Goal: Communication & Community: Answer question/provide support

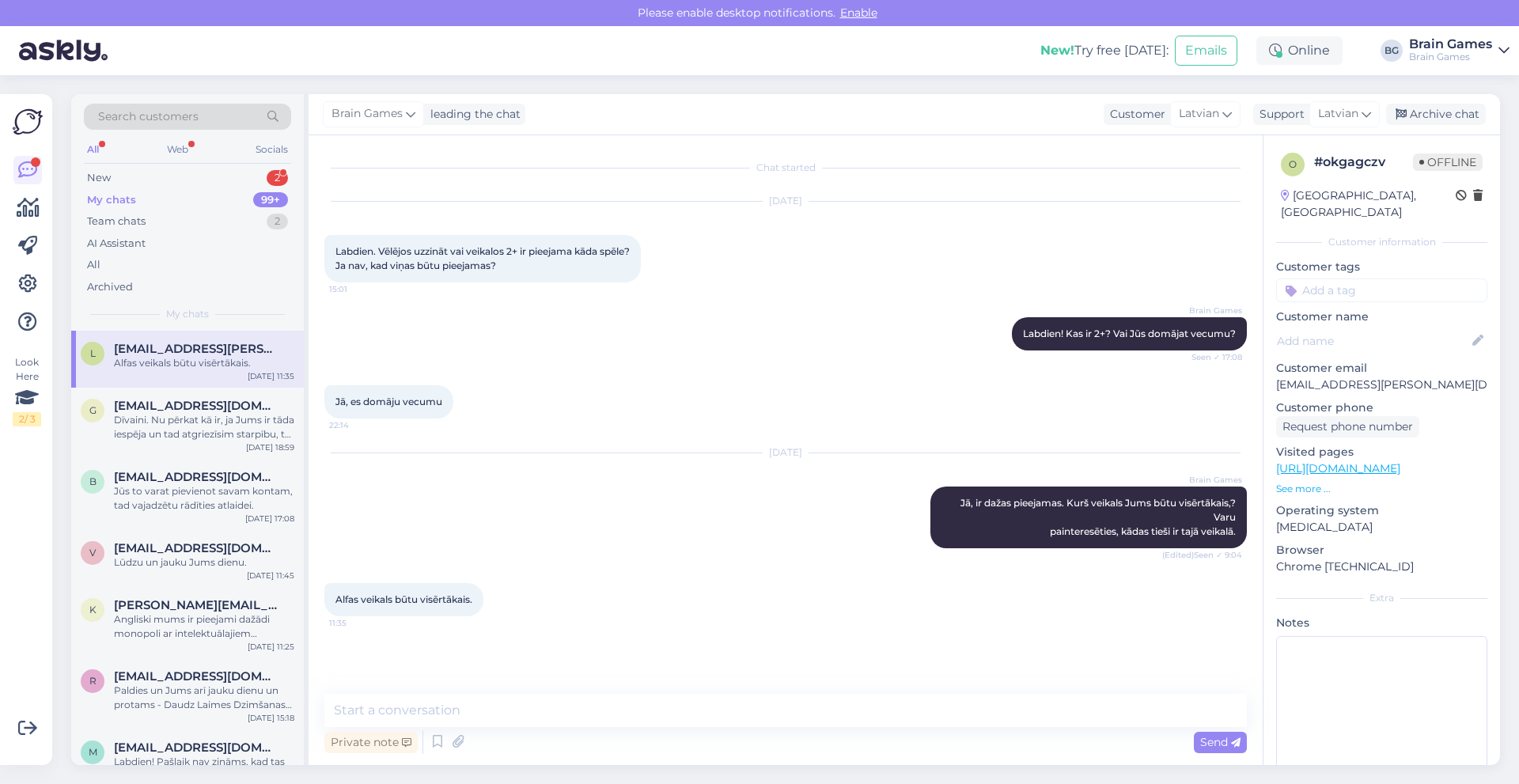
click at [128, 204] on div "My chats" at bounding box center [112, 200] width 49 height 16
click at [209, 172] on div "New 2" at bounding box center [186, 178] width 207 height 23
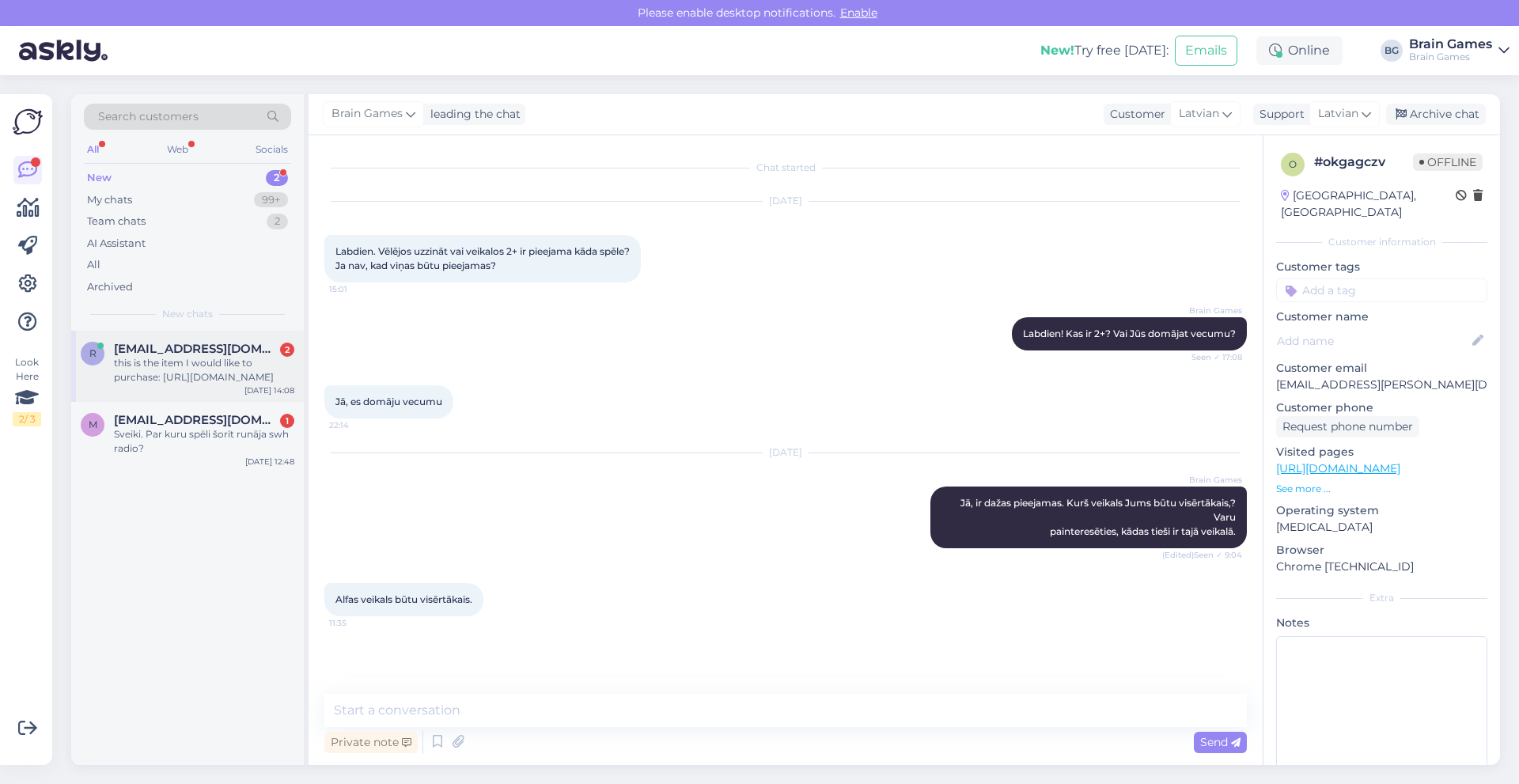
click at [194, 349] on span "[EMAIL_ADDRESS][DOMAIN_NAME]" at bounding box center [196, 348] width 165 height 15
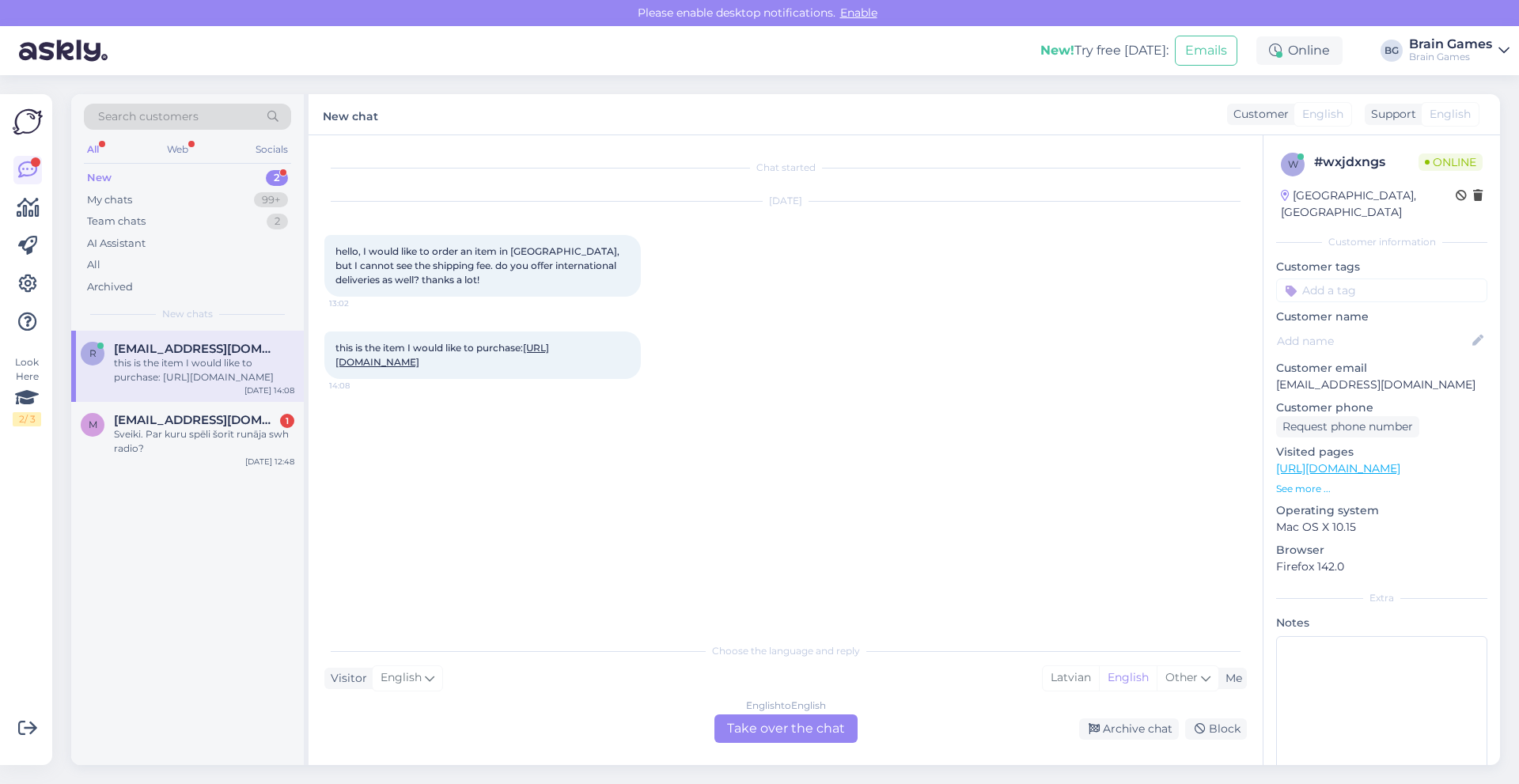
click at [678, 670] on div "Visitor English Me Latvian English Other" at bounding box center [786, 679] width 922 height 22
click at [793, 718] on div "English to English Take over the chat" at bounding box center [786, 728] width 143 height 28
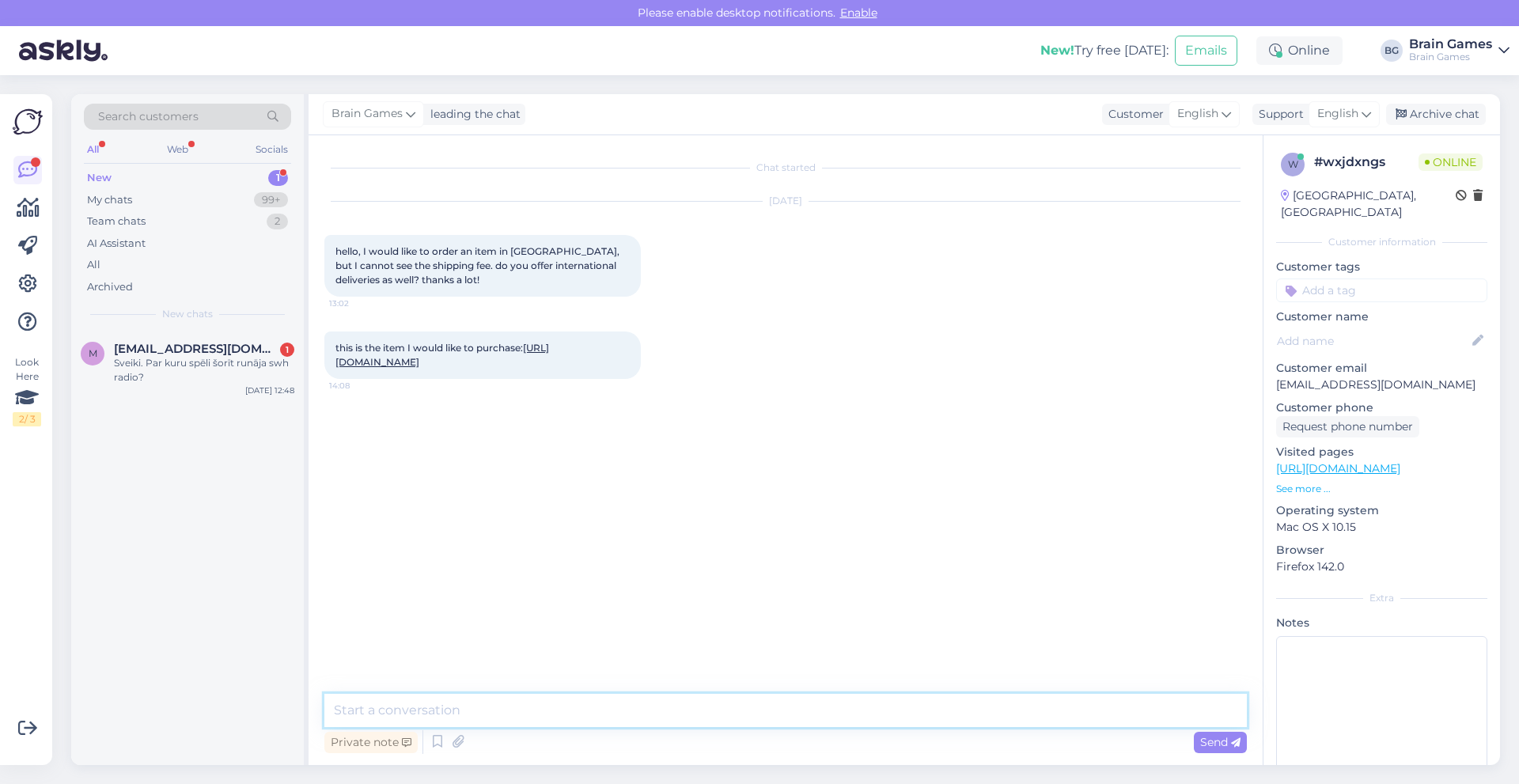
click at [460, 713] on textarea at bounding box center [786, 710] width 922 height 33
type textarea "Hi! We usually do, yes."
click at [506, 709] on textarea "Hi! We usually do, yes." at bounding box center [786, 710] width 922 height 33
type textarea "C"
type textarea "You can try to make the purchase and it show the deliver fee at the checkout ri…"
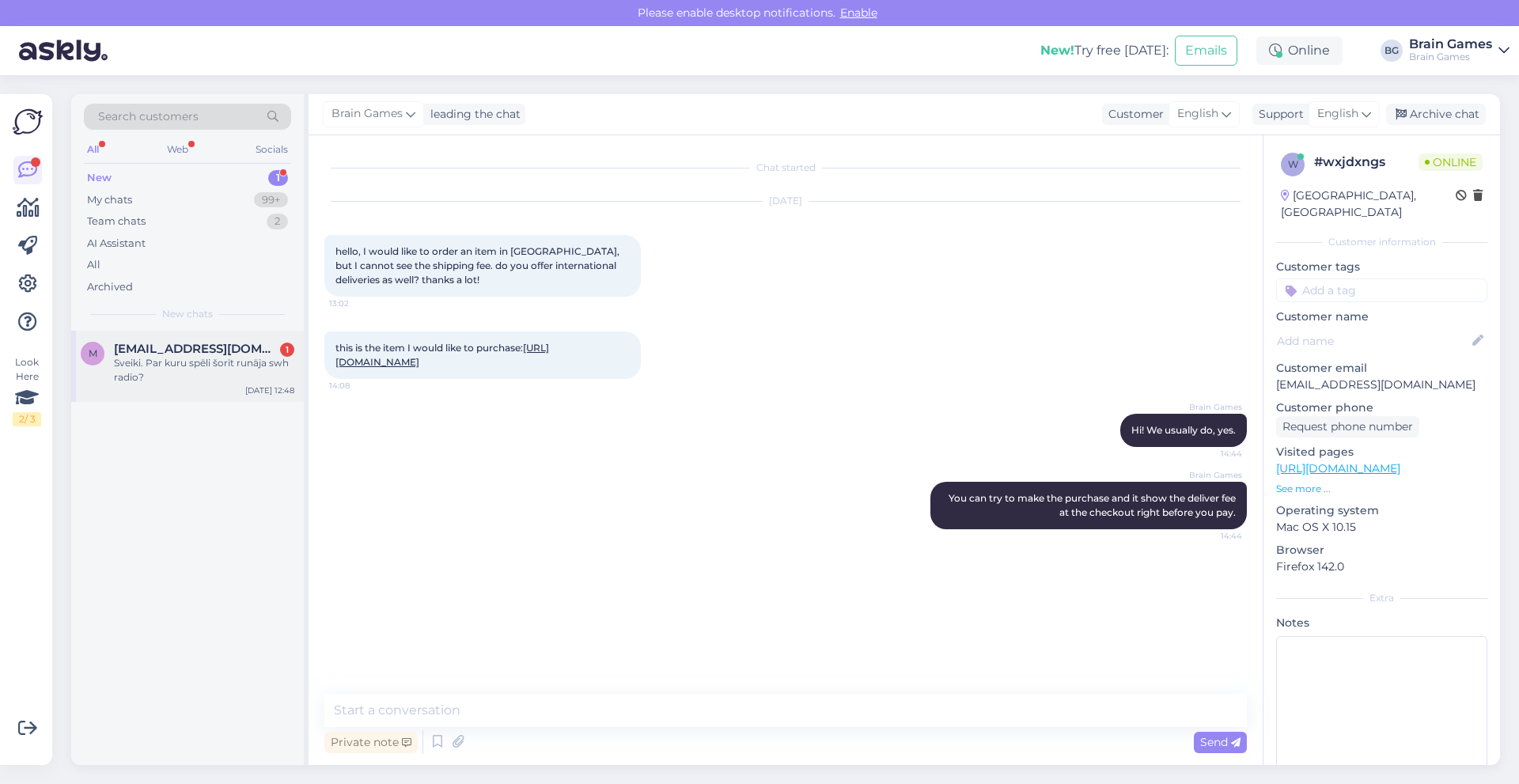
click at [219, 354] on div "[EMAIL_ADDRESS][DOMAIN_NAME] 1" at bounding box center [204, 348] width 181 height 15
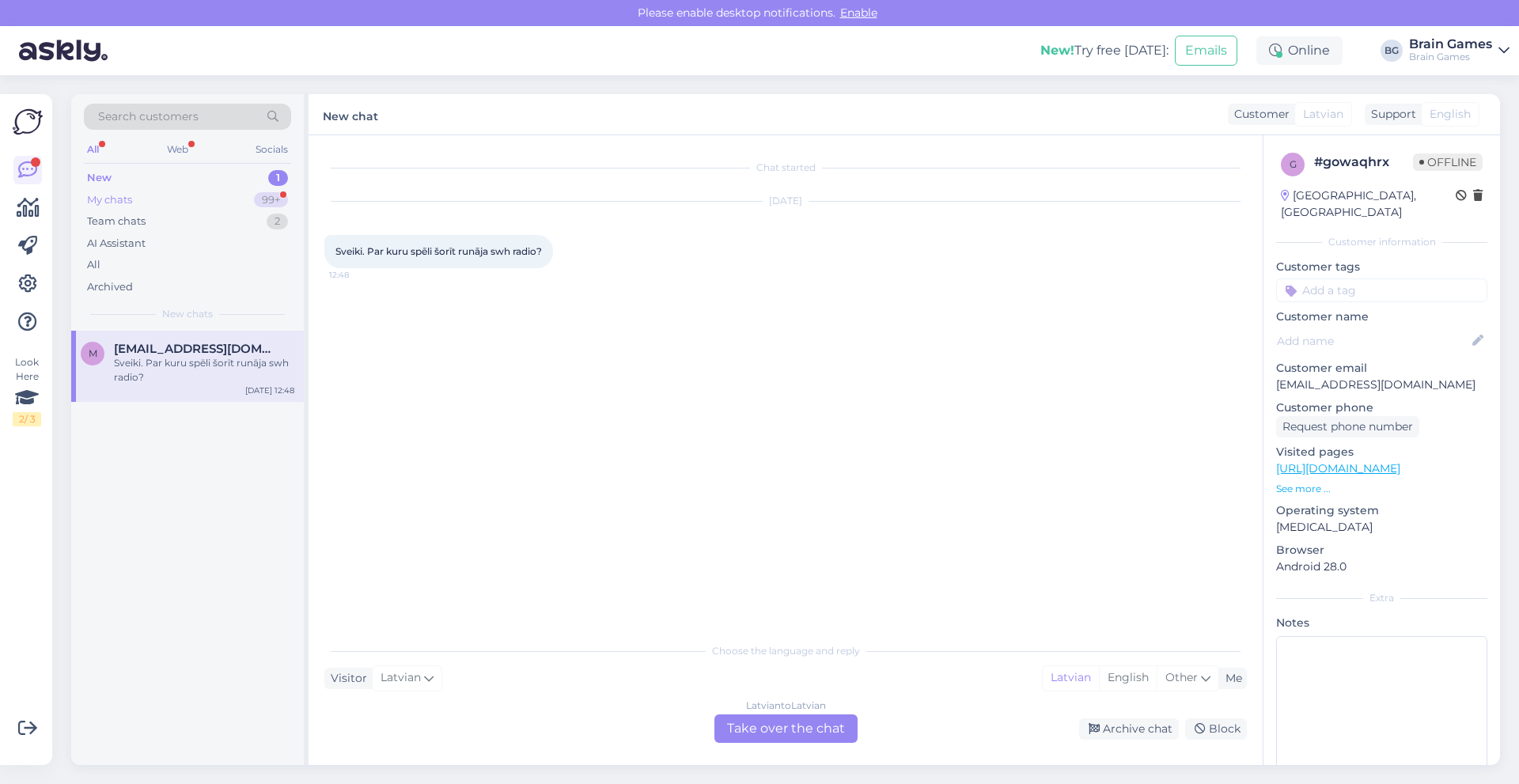
click at [189, 194] on div "My chats 99+" at bounding box center [186, 200] width 207 height 23
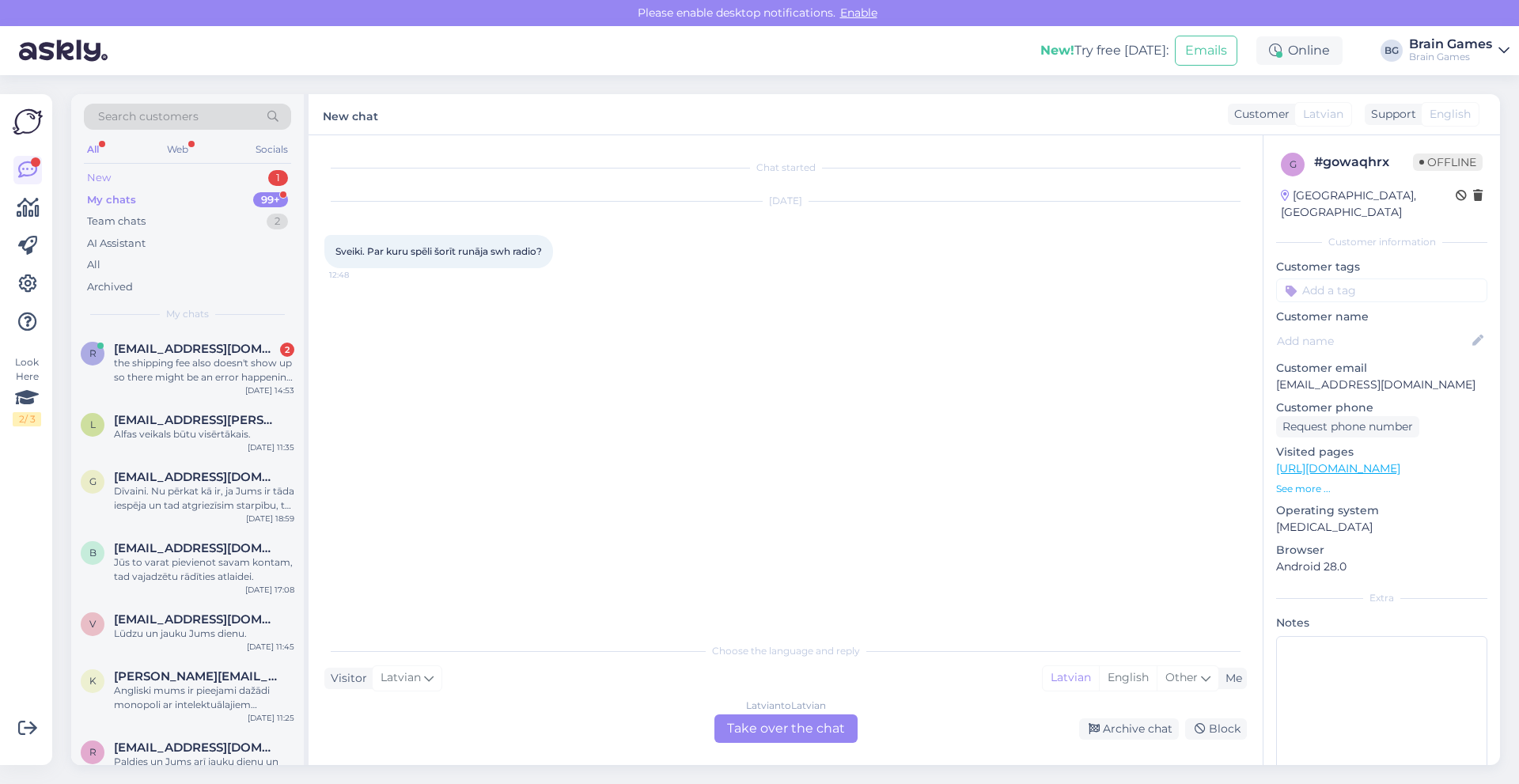
click at [215, 180] on div "New 1" at bounding box center [186, 178] width 207 height 23
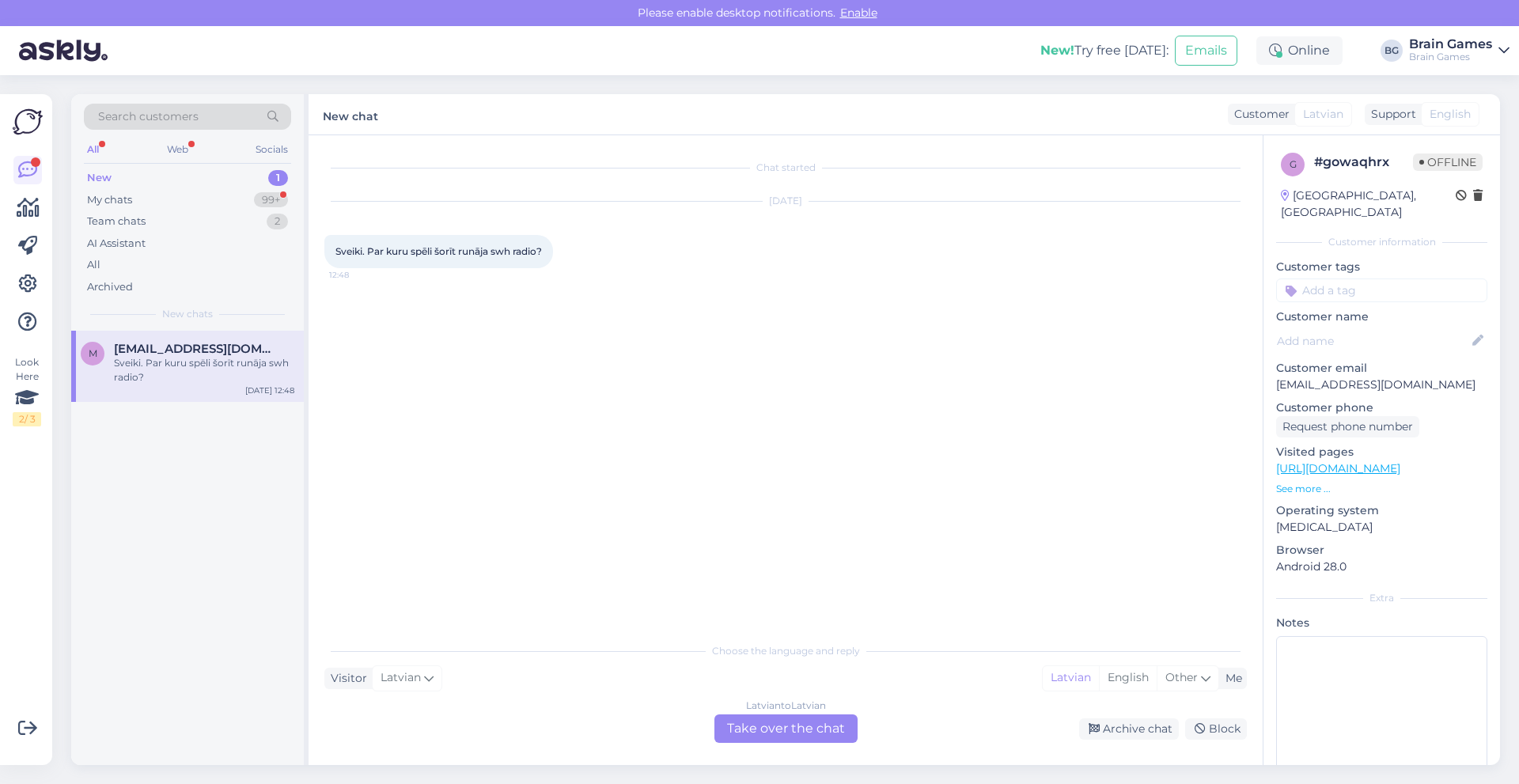
click at [202, 388] on div "m [EMAIL_ADDRESS][DOMAIN_NAME] Sveiki. Par kuru spēli šorīt runāja swh radio? […" at bounding box center [187, 366] width 233 height 72
click at [755, 740] on div "Latvian to Latvian Take over the chat" at bounding box center [786, 728] width 143 height 28
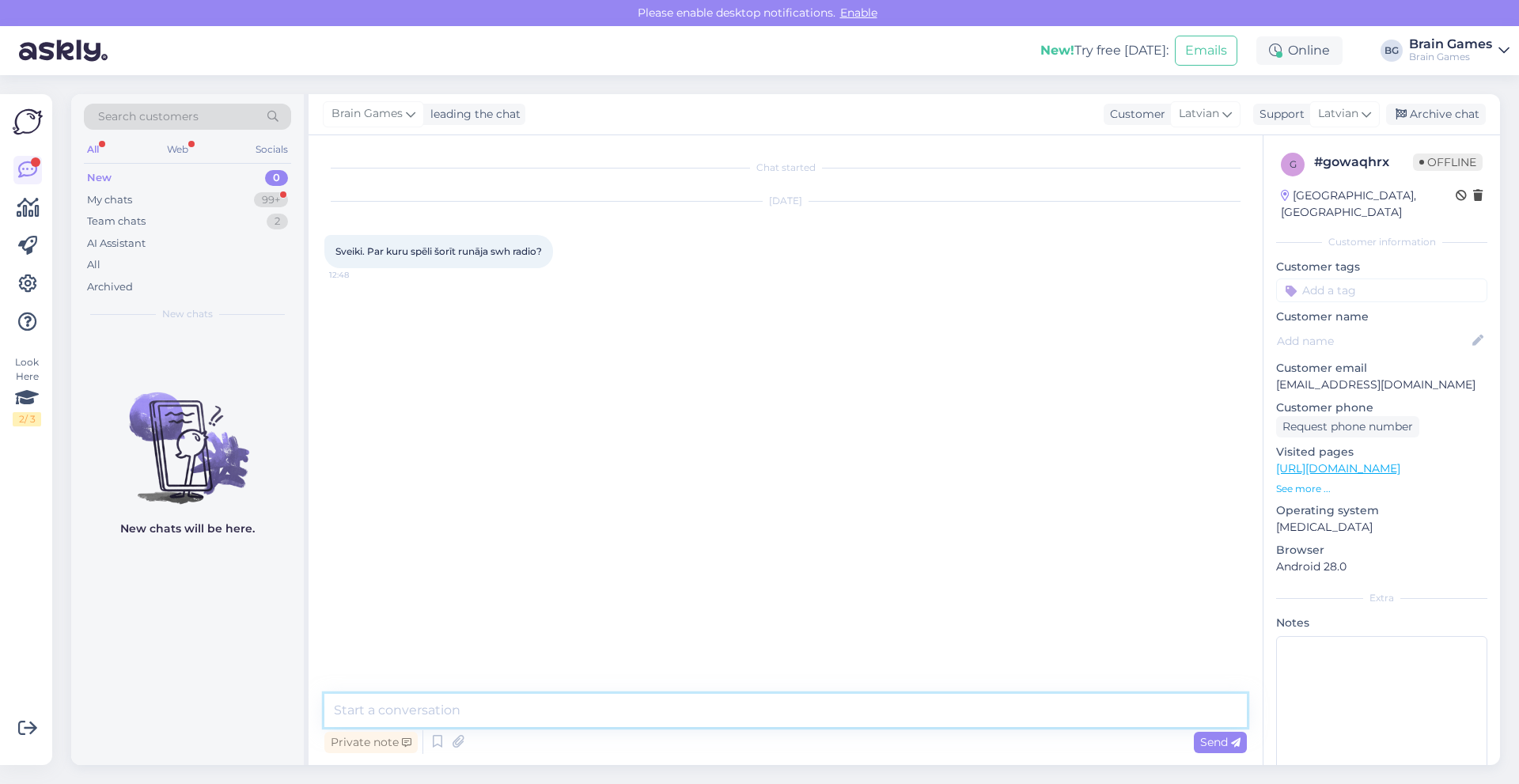
click at [460, 712] on textarea at bounding box center [786, 710] width 922 height 33
type textarea "Labdien! Diemžēl nezināšu, bet pajautāšu mūsu mārketingam, varbūt viņi zinās."
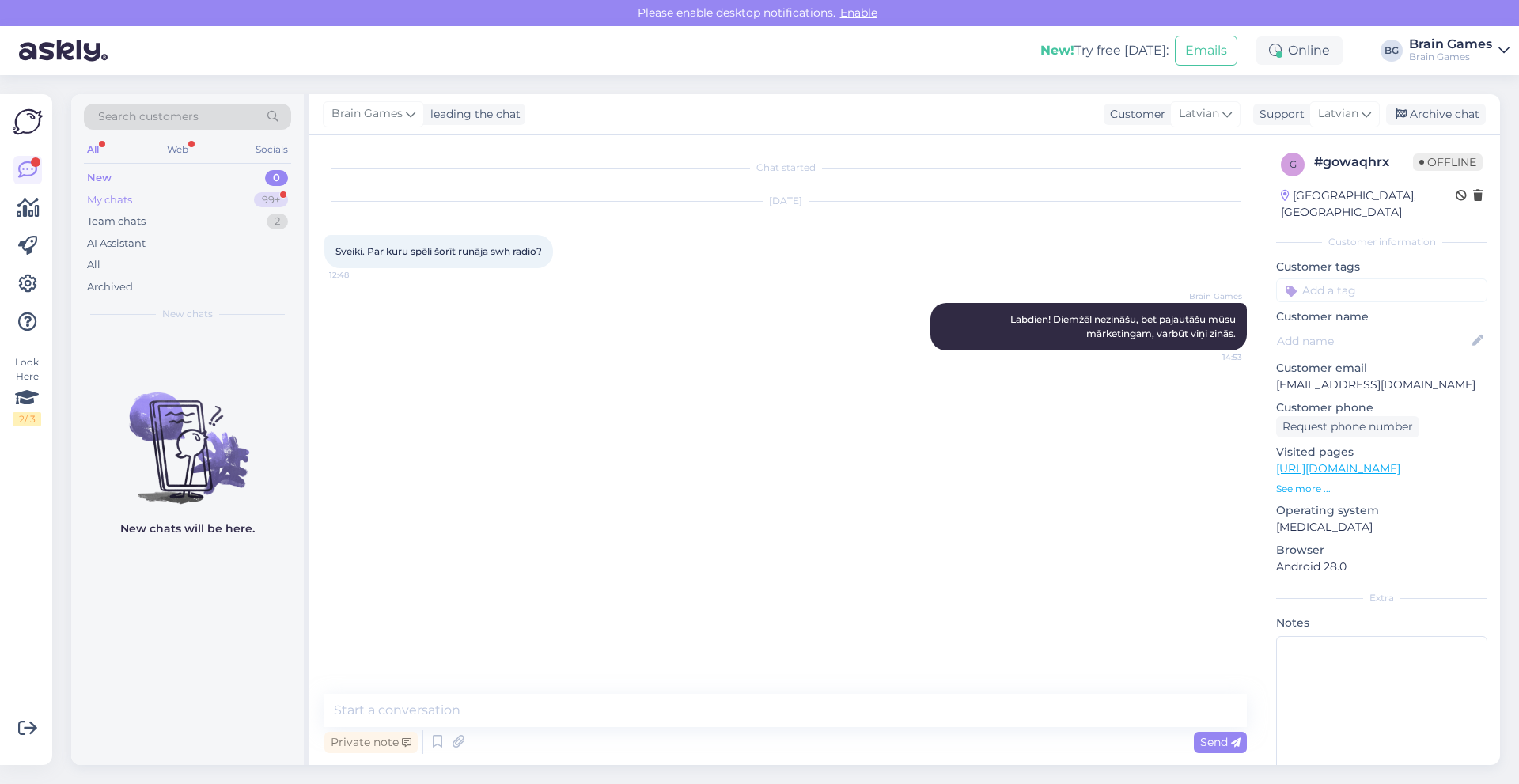
click at [161, 202] on div "My chats 99+" at bounding box center [186, 200] width 207 height 23
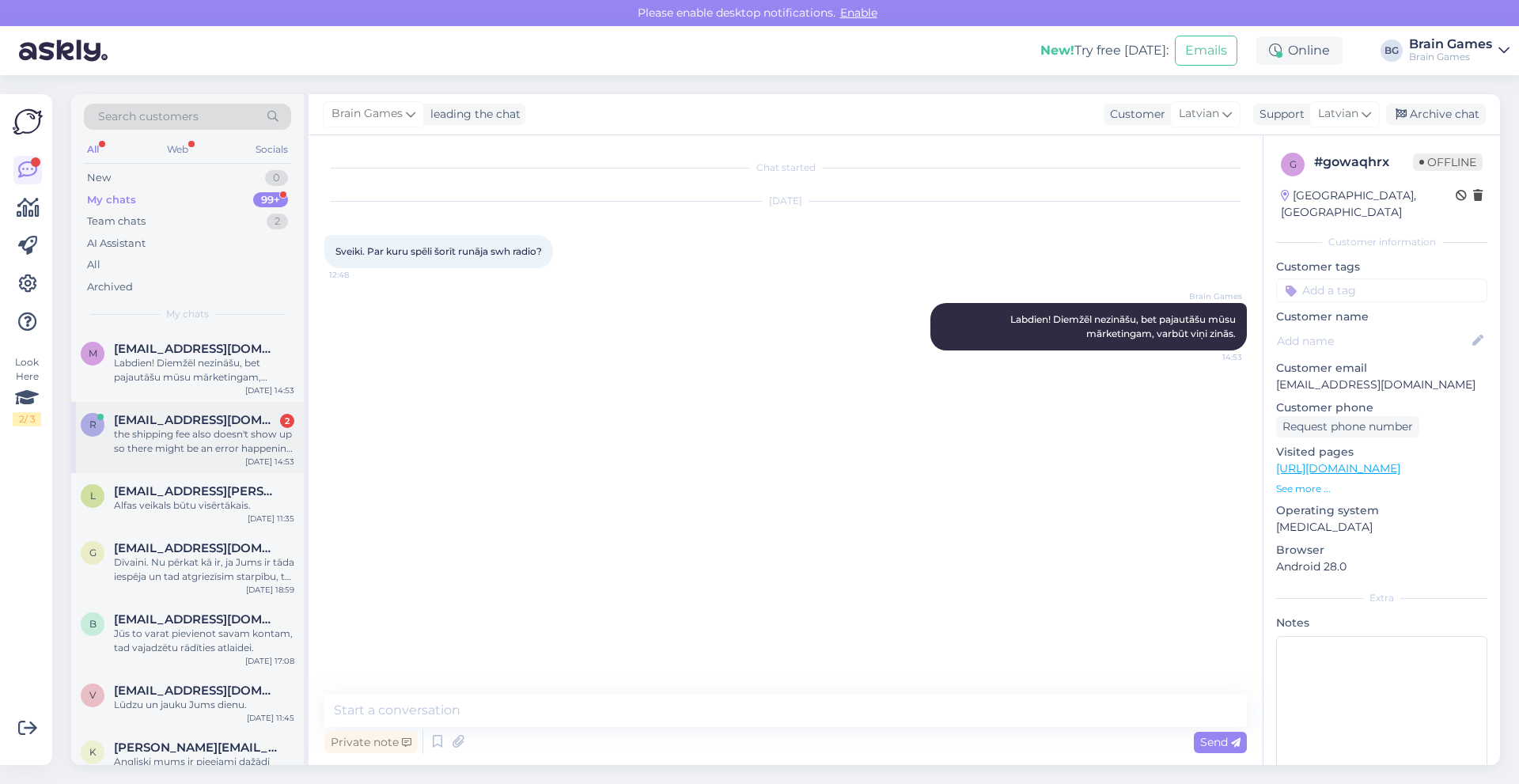
click at [187, 417] on span "[EMAIL_ADDRESS][DOMAIN_NAME]" at bounding box center [196, 420] width 165 height 15
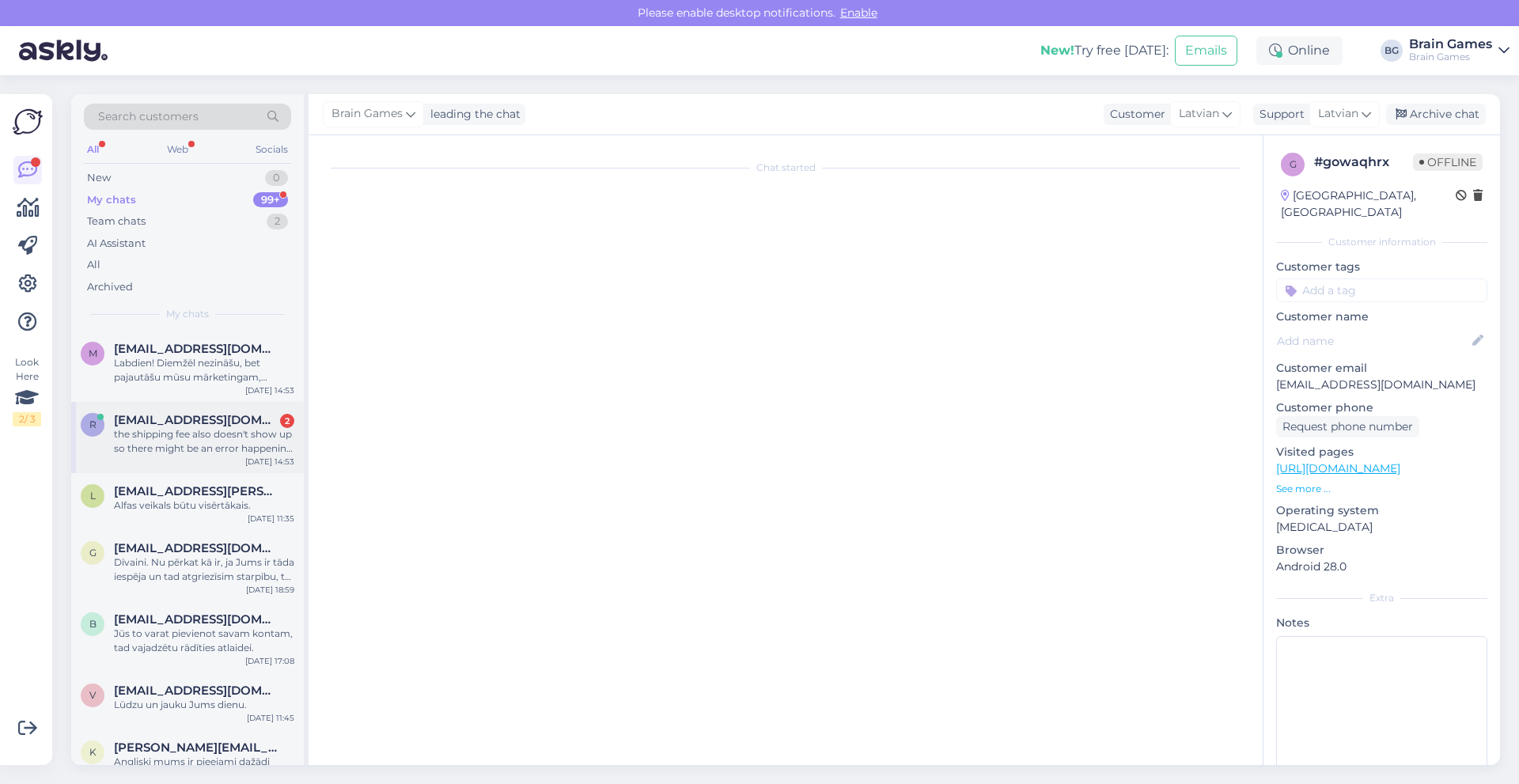
scroll to position [46, 0]
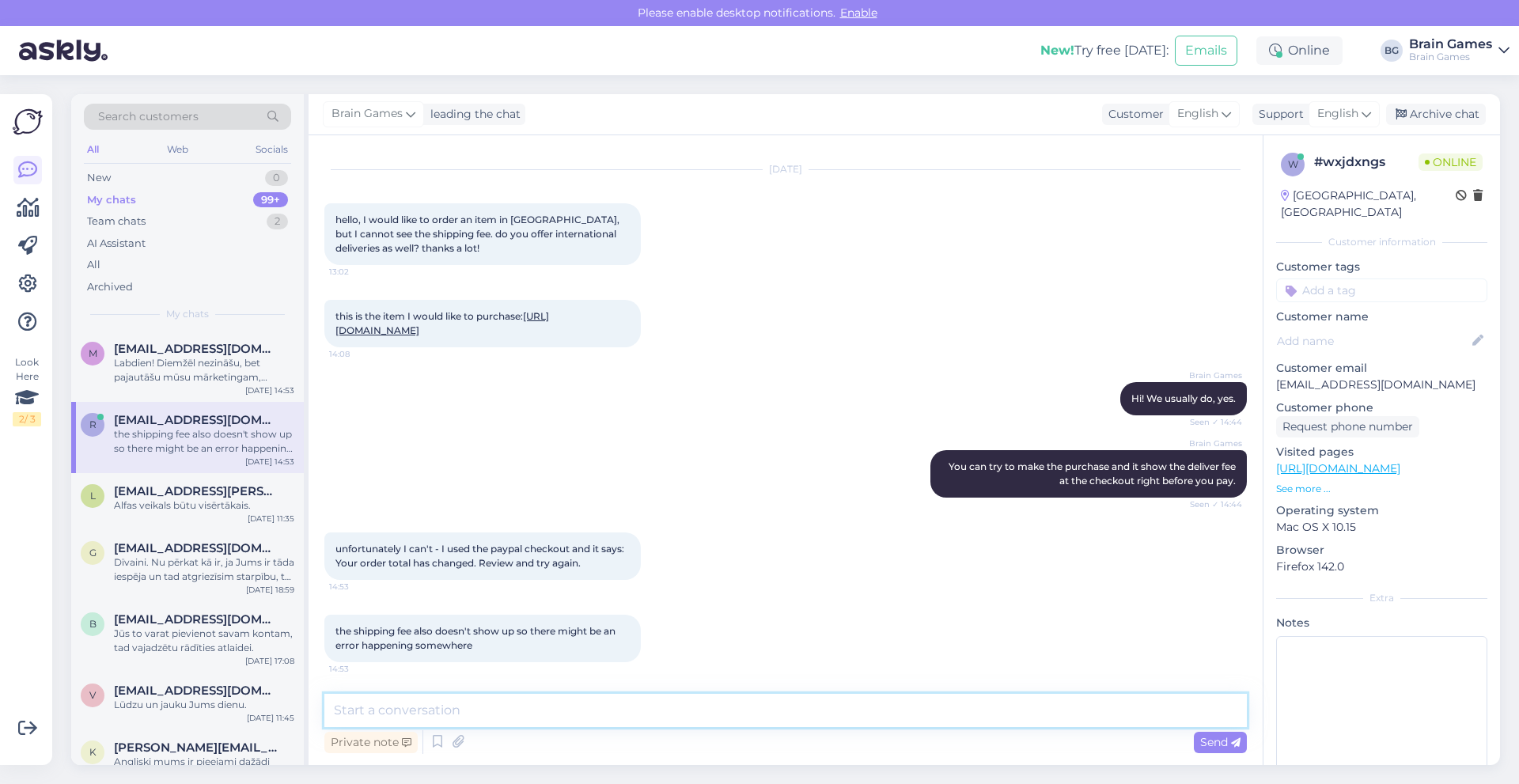
click at [560, 718] on textarea at bounding box center [786, 710] width 922 height 33
type textarea "Hmm, ok, let me look into it."
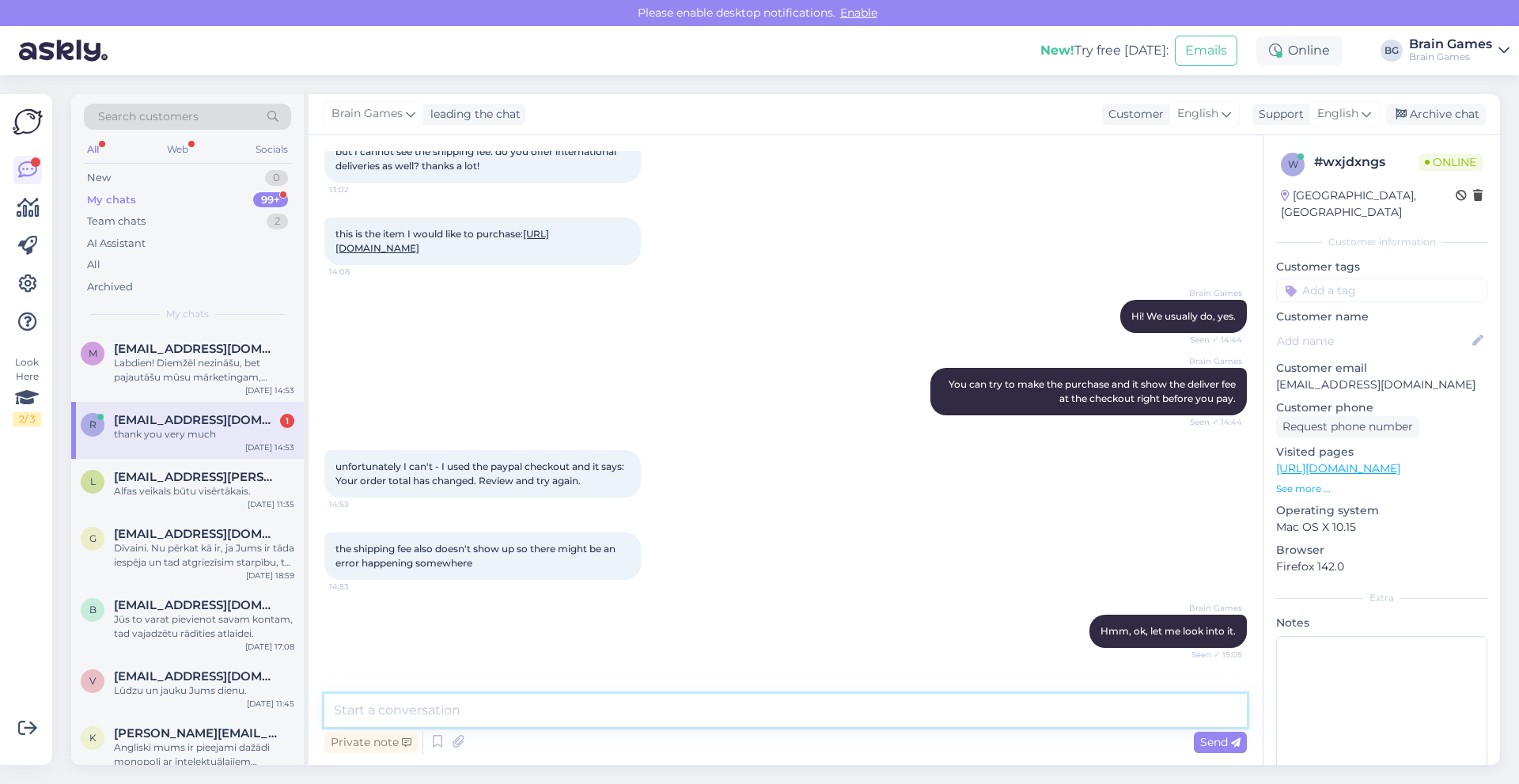
scroll to position [182, 0]
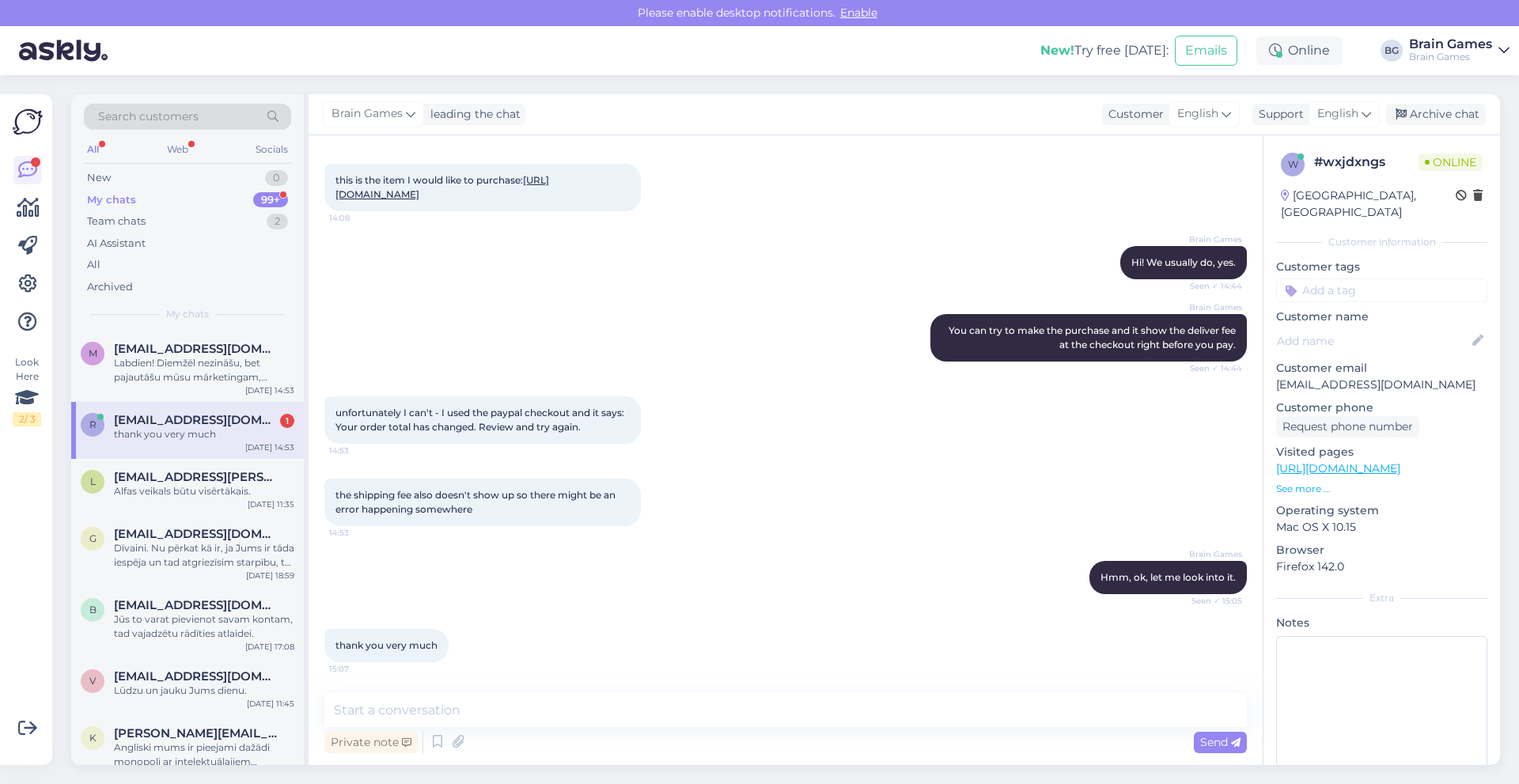
click at [215, 423] on span "[EMAIL_ADDRESS][DOMAIN_NAME]" at bounding box center [196, 420] width 165 height 15
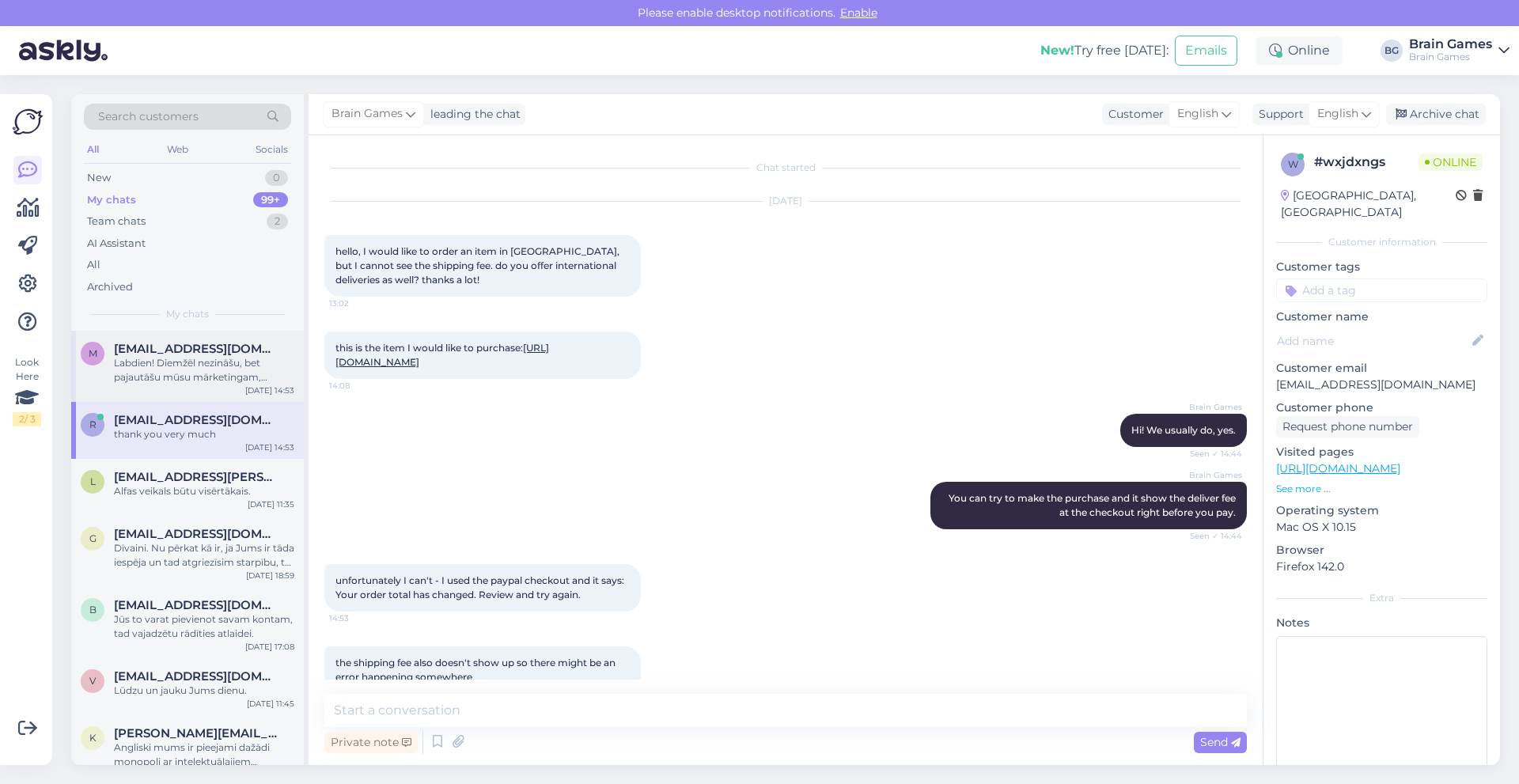
click at [211, 383] on div "Labdien! Diemžēl nezināšu, bet pajautāšu mūsu mārketingam, varbūt viņi zinās." at bounding box center [204, 370] width 181 height 28
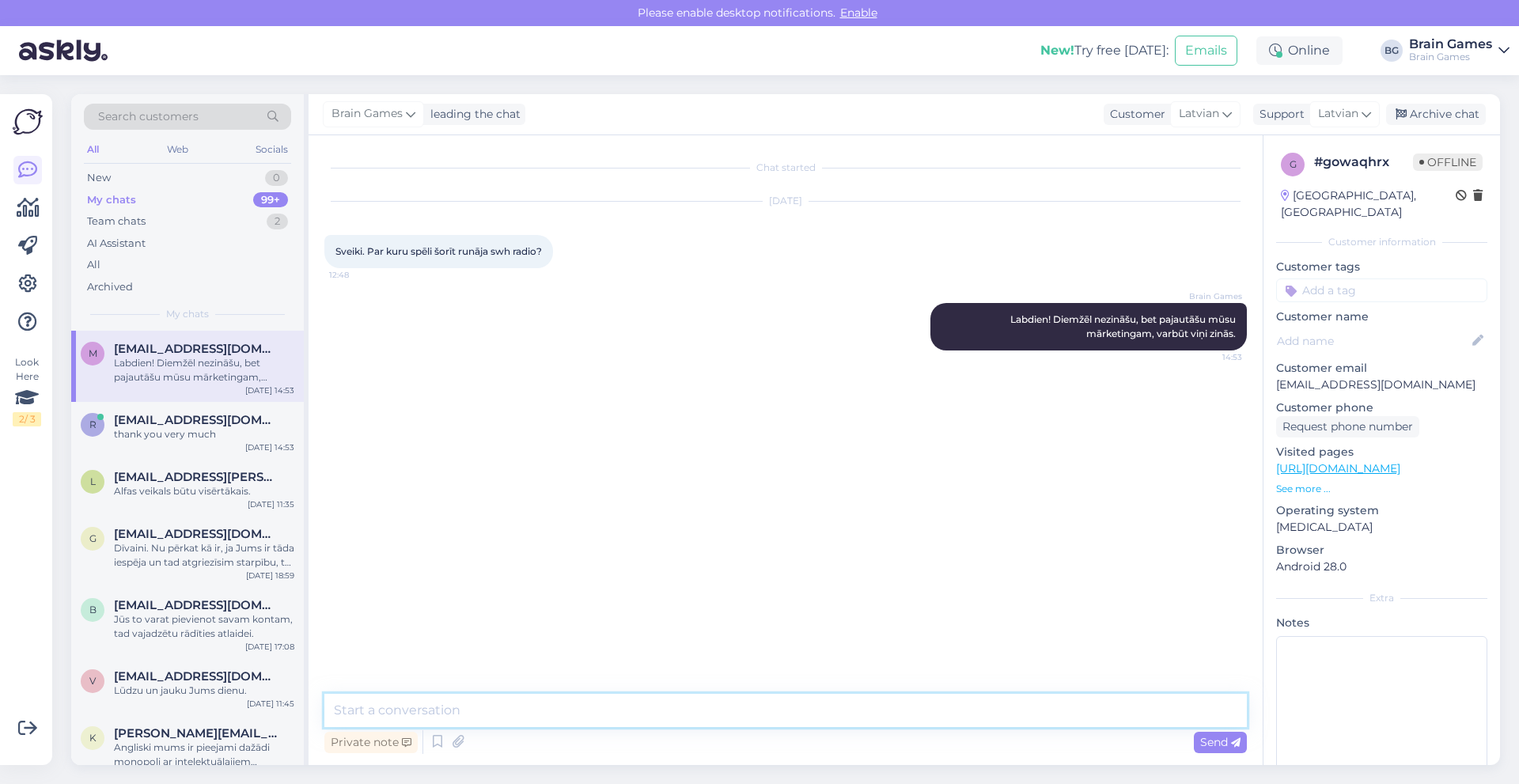
click at [546, 704] on textarea at bounding box center [786, 710] width 922 height 33
type textarea "Runāja kopā par 4 spēlēm, [PERSON_NAME], Wavelenght, Smart 10 un Gloomhaven."
